Goal: Transaction & Acquisition: Purchase product/service

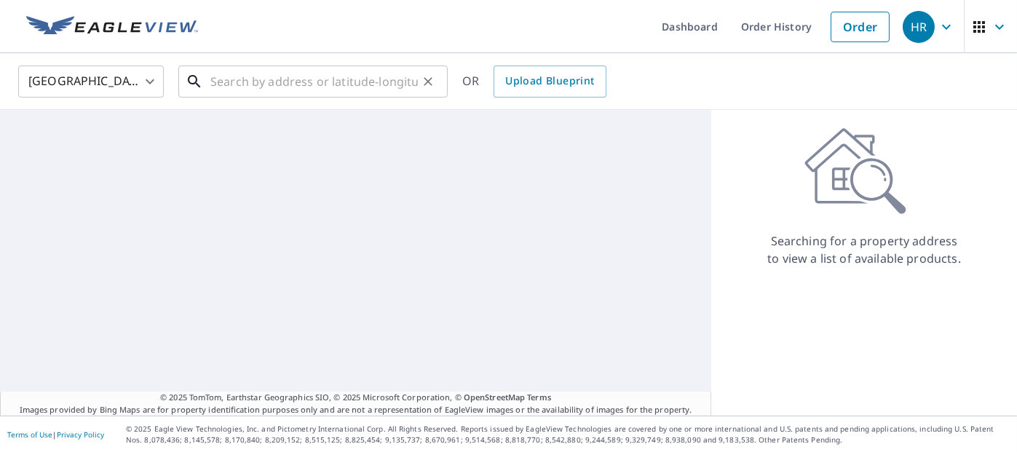
click at [383, 82] on input "text" at bounding box center [313, 81] width 207 height 41
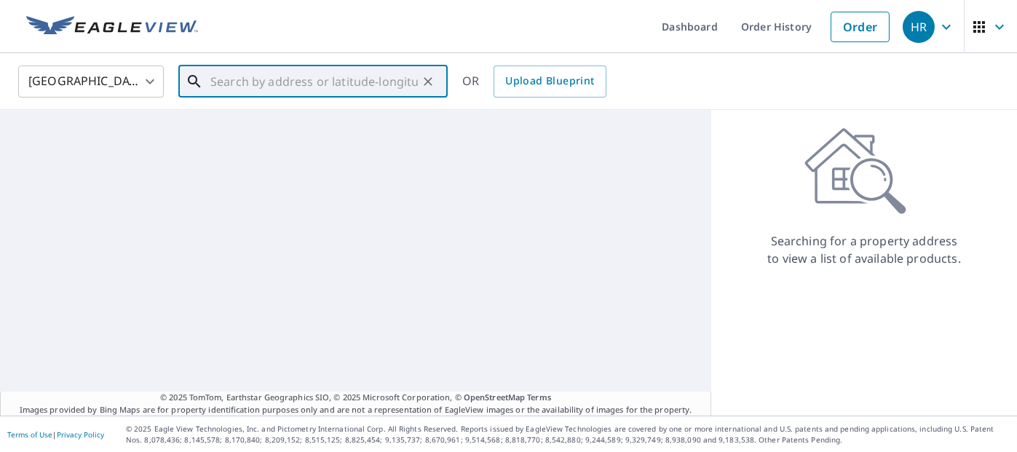
paste input "[STREET_ADDRESS][PERSON_NAME]"
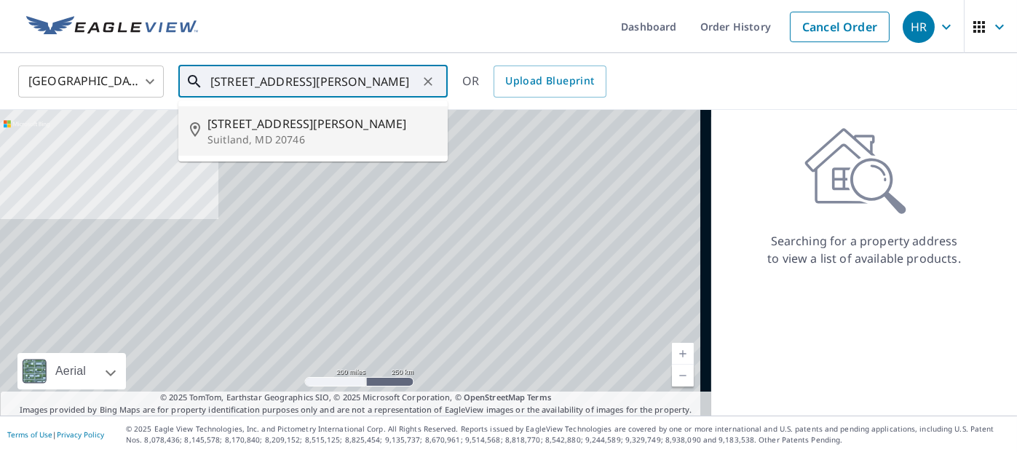
click at [361, 140] on p "Suitland, MD 20746" at bounding box center [321, 140] width 229 height 15
type input "[STREET_ADDRESS][PERSON_NAME]"
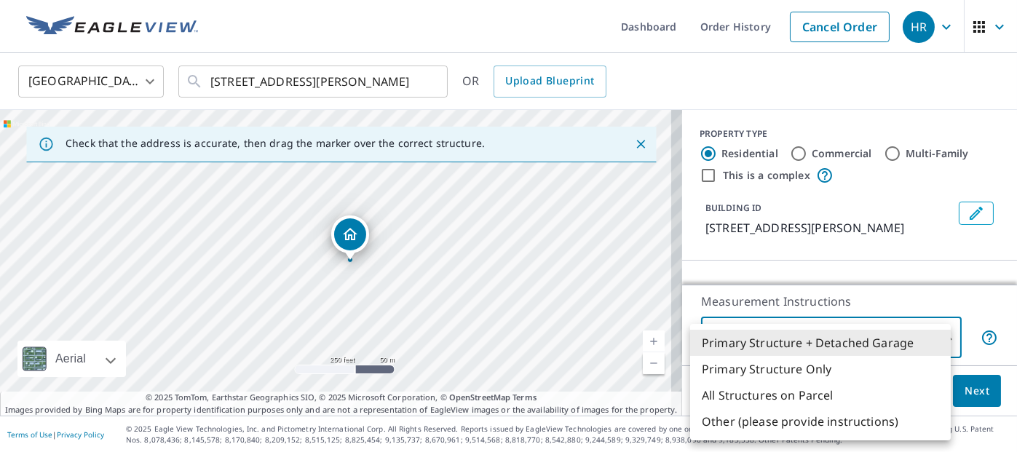
click at [901, 341] on body "HR HR Dashboard Order History Cancel Order HR [GEOGRAPHIC_DATA] [GEOGRAPHIC_DAT…" at bounding box center [508, 226] width 1017 height 452
click at [901, 341] on li "Primary Structure + Detached Garage" at bounding box center [820, 343] width 261 height 26
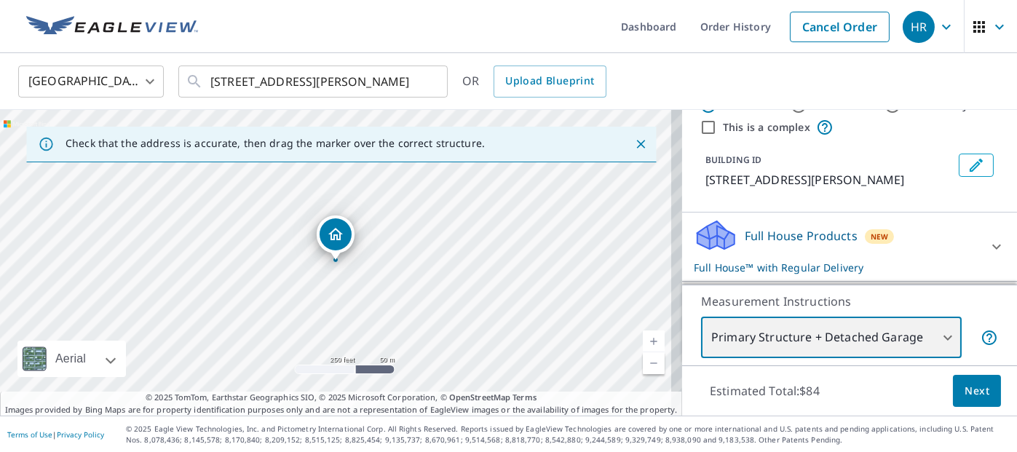
scroll to position [73, 0]
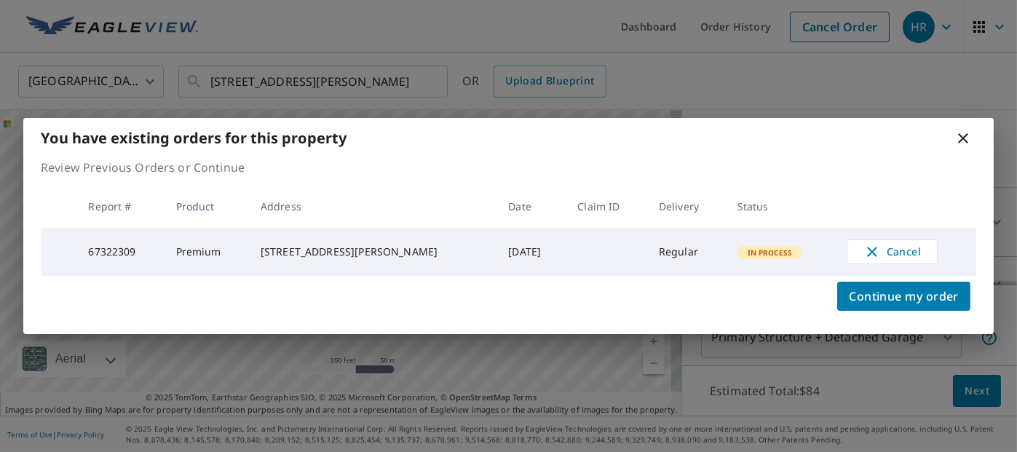
click at [961, 133] on icon at bounding box center [963, 138] width 10 height 10
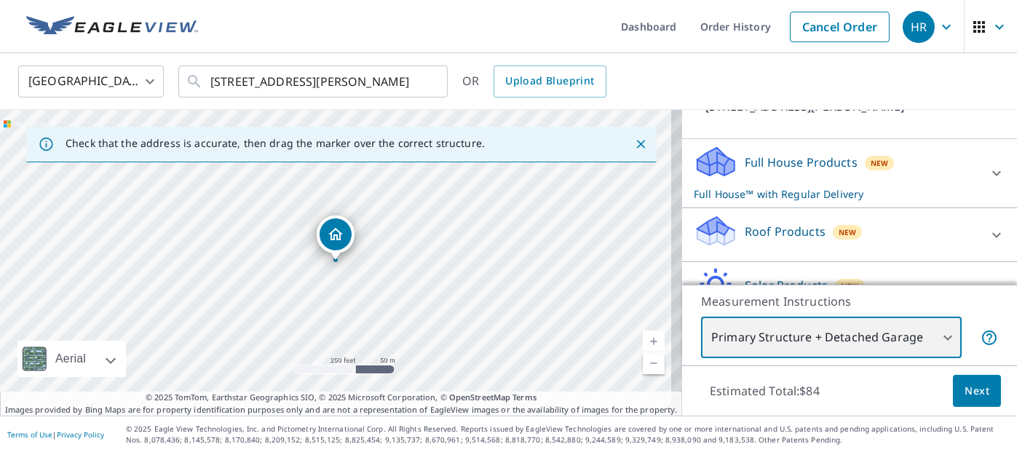
scroll to position [146, 0]
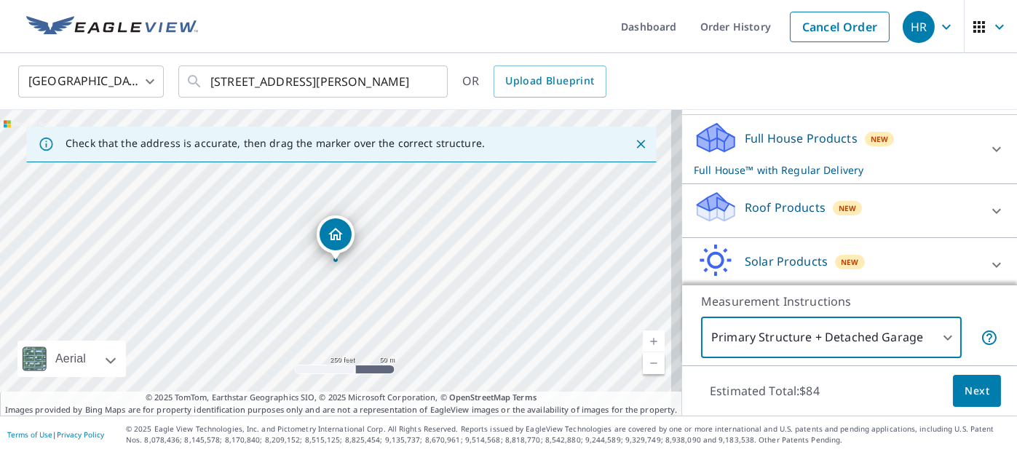
click at [901, 214] on div "Roof Products New" at bounding box center [836, 210] width 285 height 41
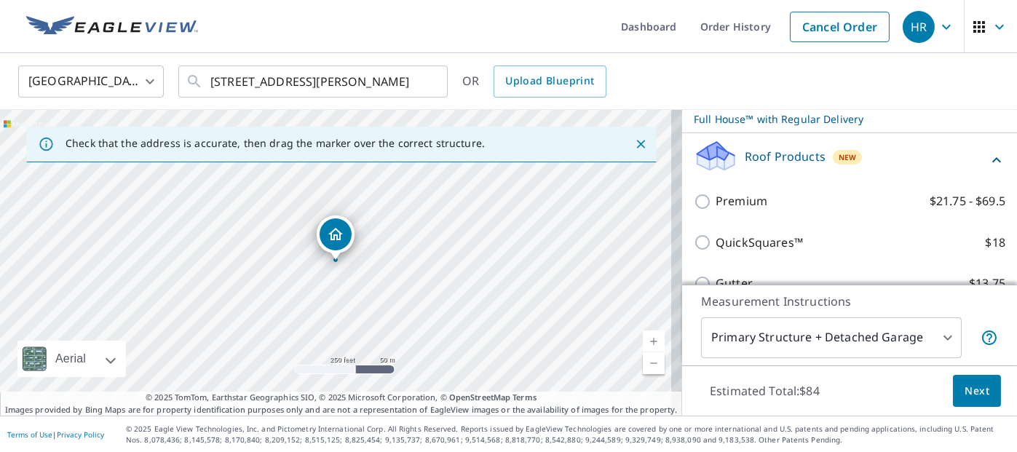
scroll to position [218, 0]
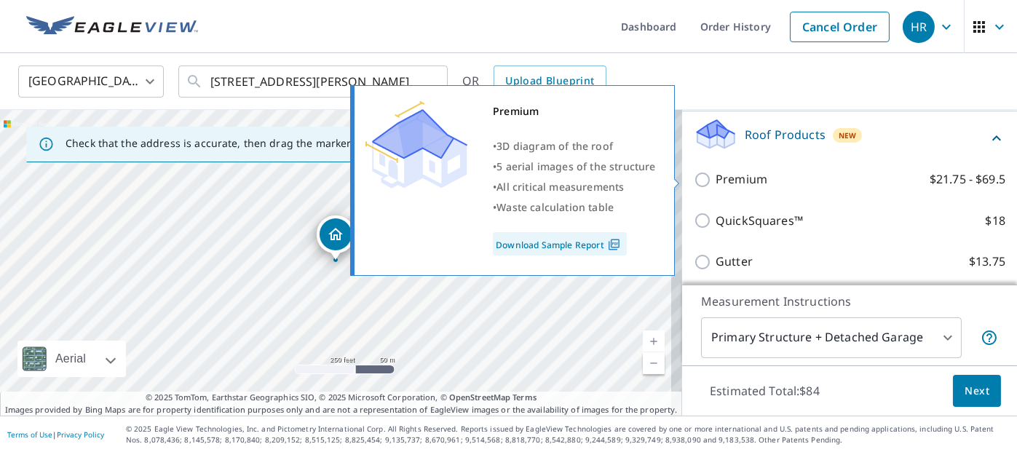
click at [903, 174] on label "Premium $21.75 - $69.5" at bounding box center [861, 179] width 290 height 18
click at [716, 174] on input "Premium $21.75 - $69.5" at bounding box center [705, 179] width 22 height 17
checkbox input "true"
checkbox input "false"
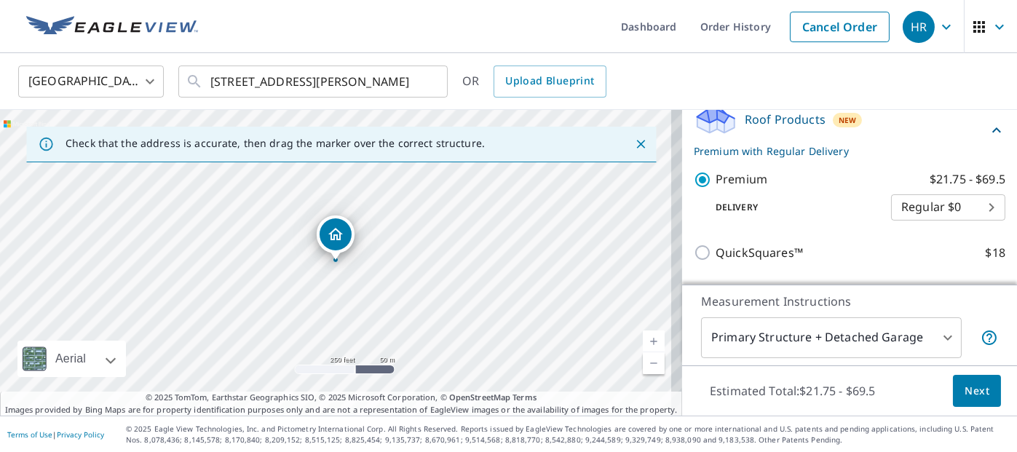
click at [969, 395] on span "Next" at bounding box center [977, 391] width 25 height 18
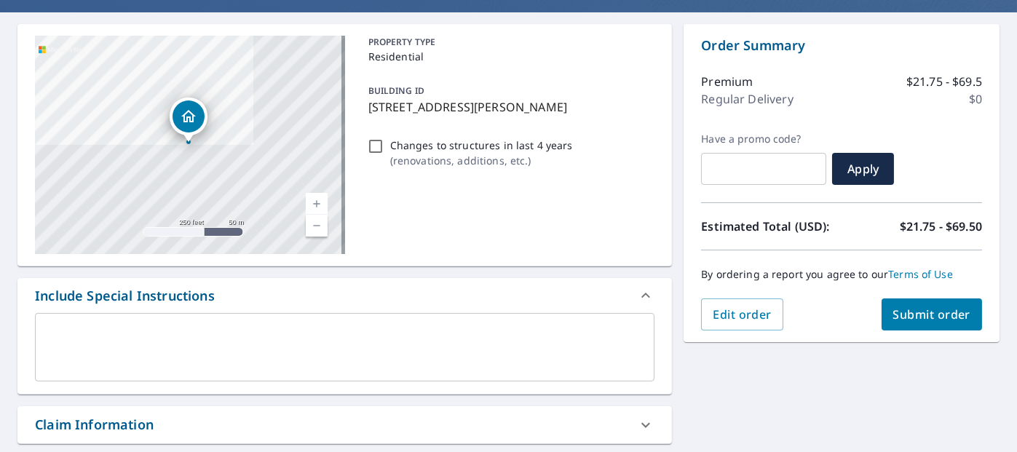
scroll to position [146, 0]
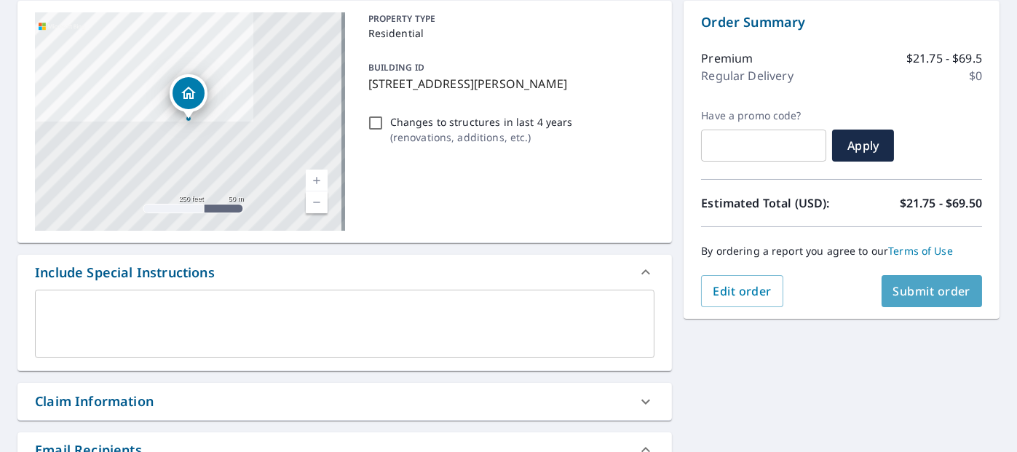
click at [898, 296] on span "Submit order" at bounding box center [932, 291] width 78 height 16
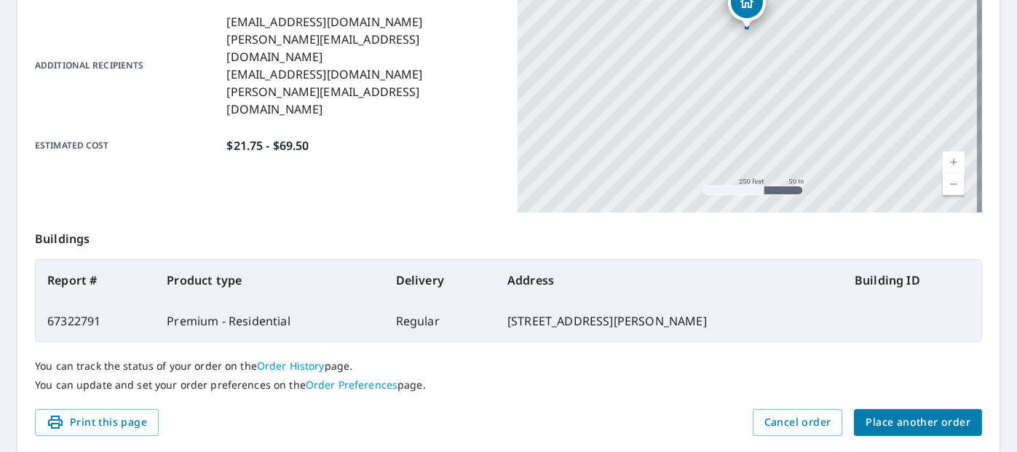
scroll to position [365, 0]
